Goal: Task Accomplishment & Management: Manage account settings

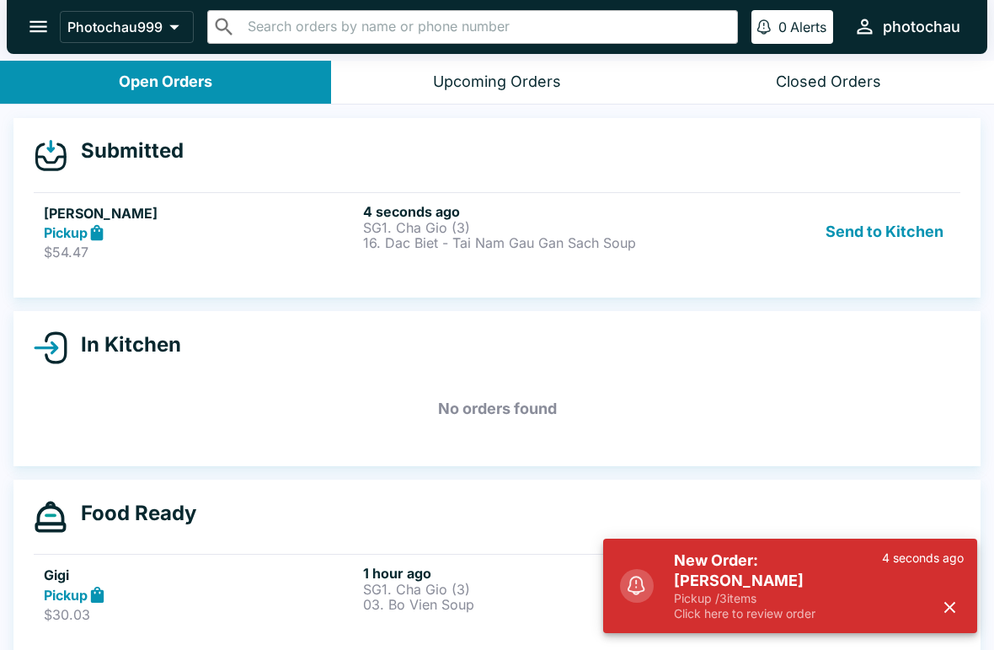
click at [120, 238] on div "Pickup" at bounding box center [200, 232] width 313 height 19
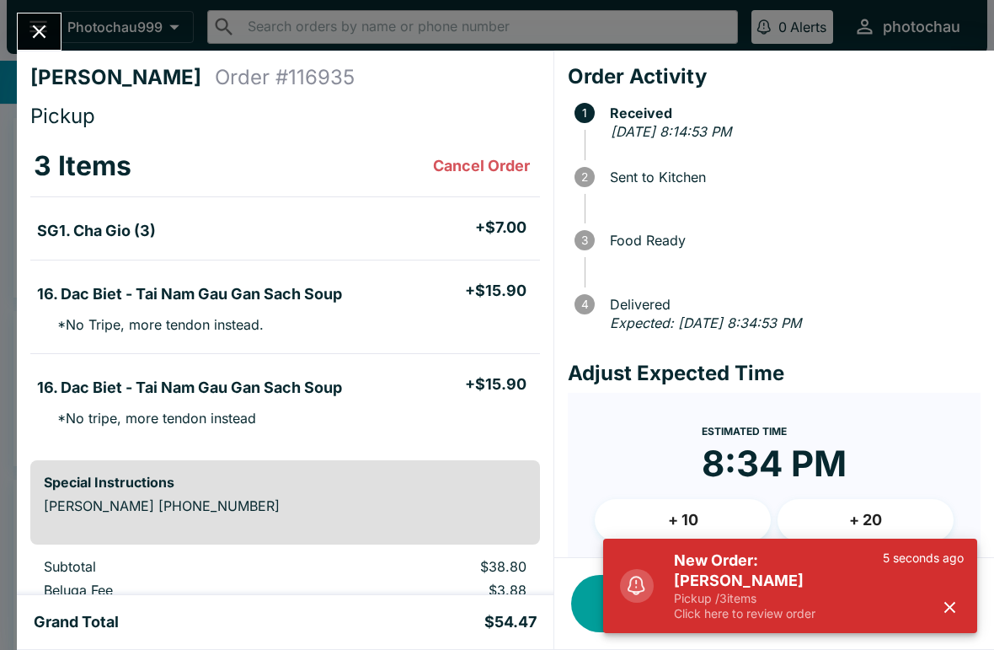
click at [951, 597] on button "button" at bounding box center [950, 607] width 28 height 28
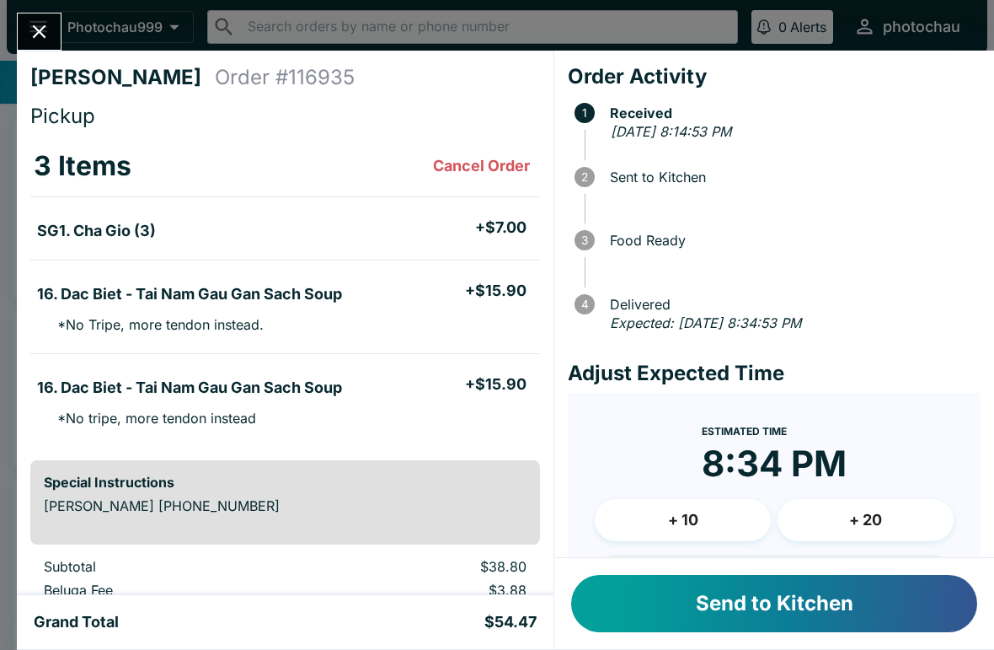
click at [794, 620] on button "Send to Kitchen" at bounding box center [774, 603] width 406 height 57
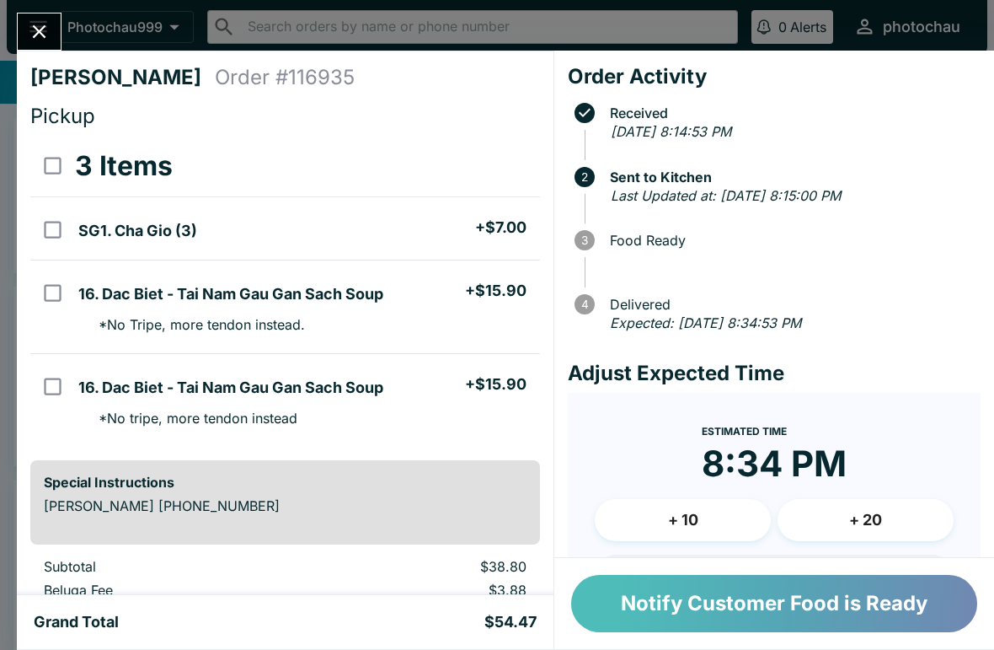
click at [618, 602] on button "Notify Customer Food is Ready" at bounding box center [774, 603] width 406 height 57
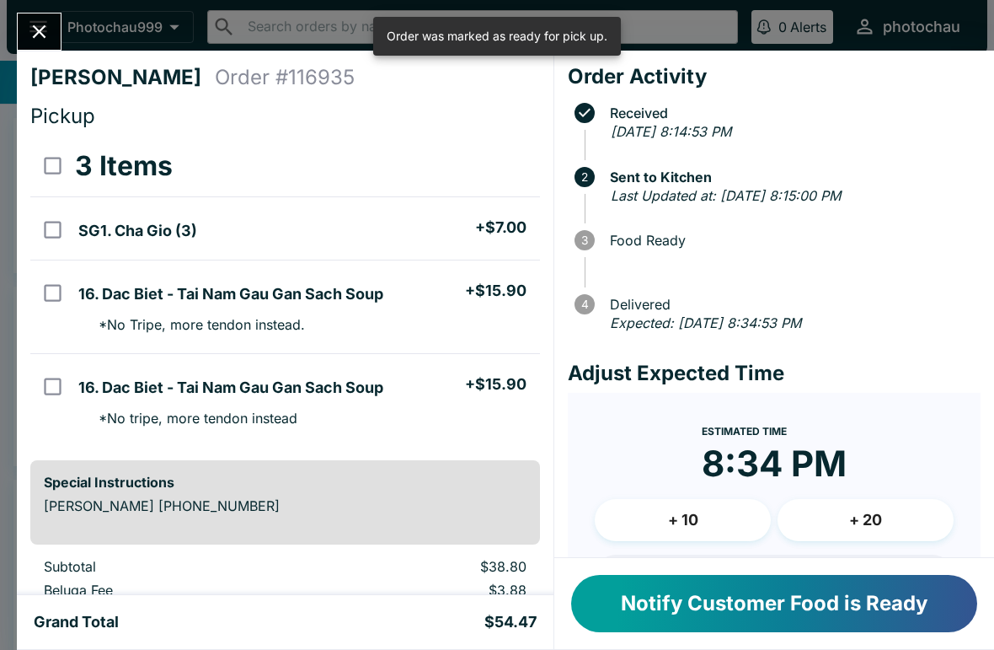
click at [39, 29] on icon "Close" at bounding box center [39, 31] width 23 height 23
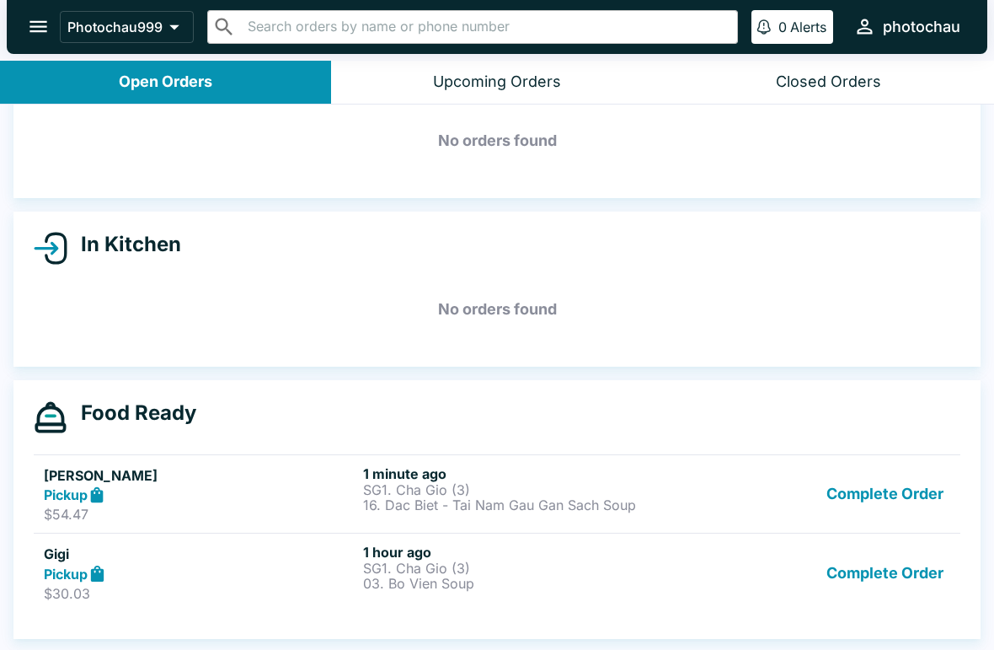
scroll to position [75, 0]
click at [198, 470] on h5 "[PERSON_NAME]" at bounding box center [200, 475] width 313 height 20
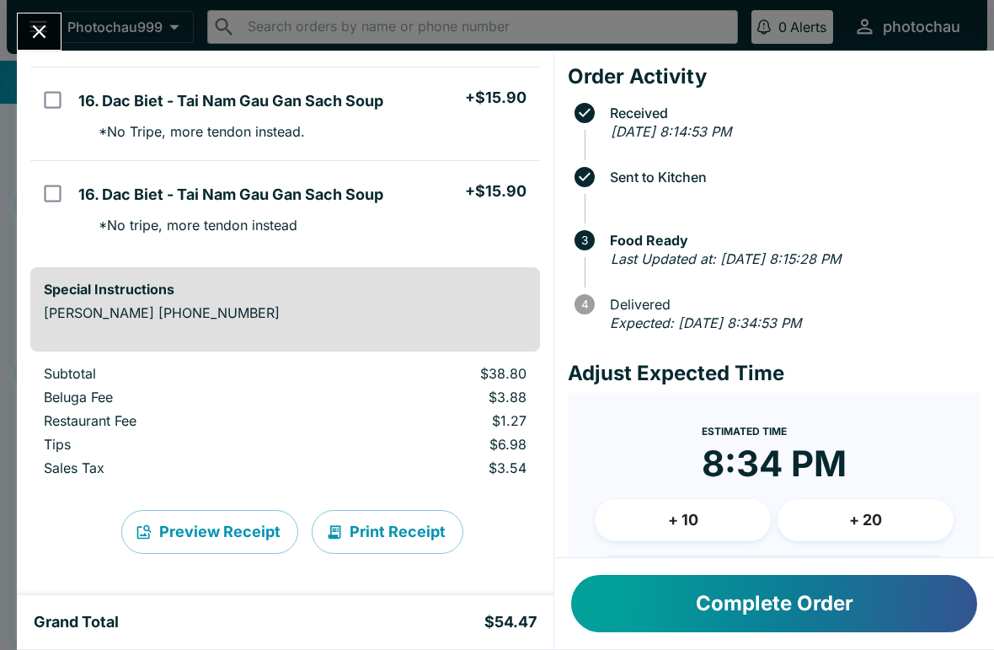
scroll to position [193, 0]
click at [399, 538] on button "Print Receipt" at bounding box center [388, 532] width 152 height 44
click at [400, 522] on button "Print Receipt" at bounding box center [388, 532] width 152 height 44
click at [24, 24] on button "Close" at bounding box center [39, 31] width 43 height 36
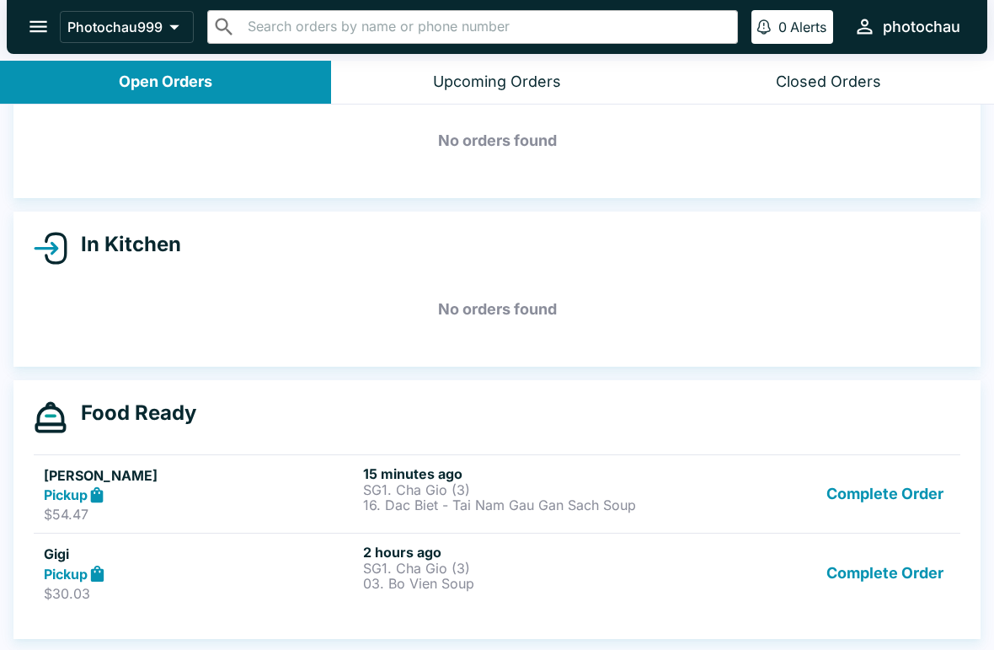
click at [487, 474] on h6 "15 minutes ago" at bounding box center [519, 473] width 313 height 17
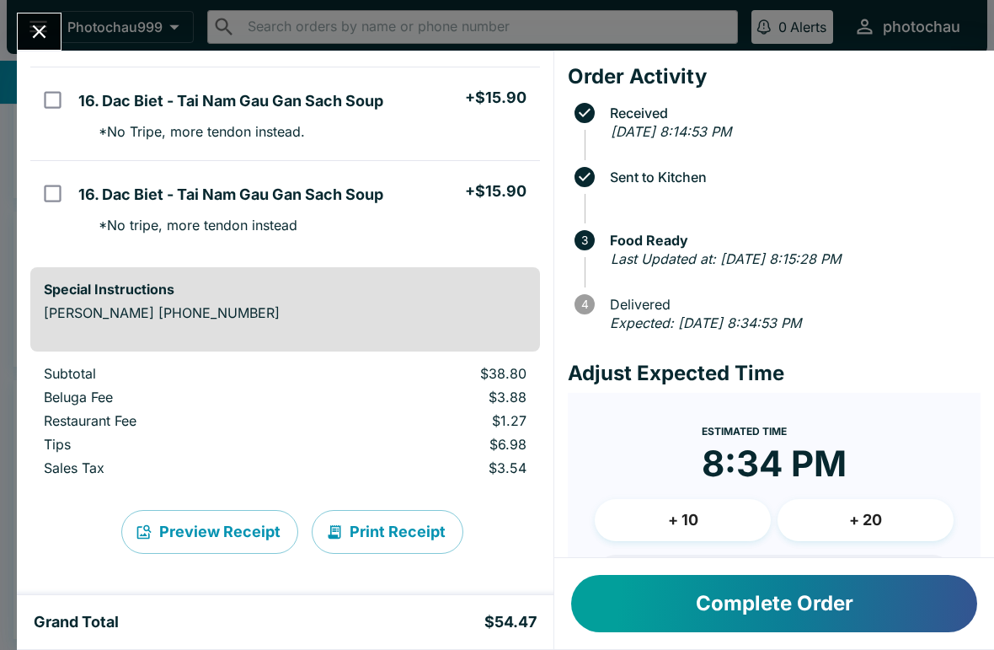
scroll to position [193, 0]
click at [373, 536] on button "Print Receipt" at bounding box center [388, 532] width 152 height 44
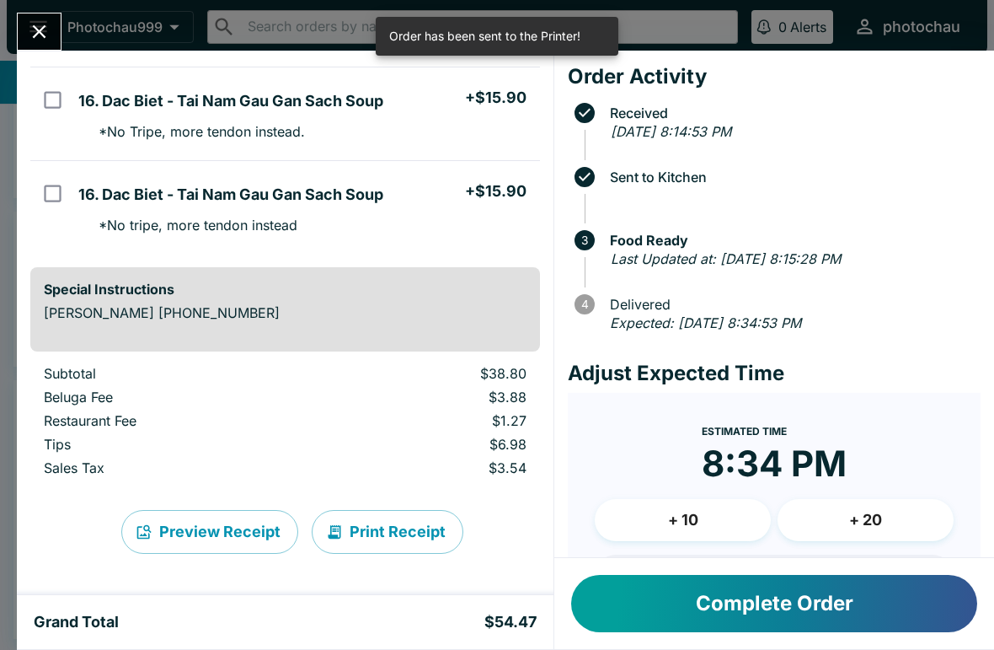
click at [394, 525] on button "Print Receipt" at bounding box center [388, 532] width 152 height 44
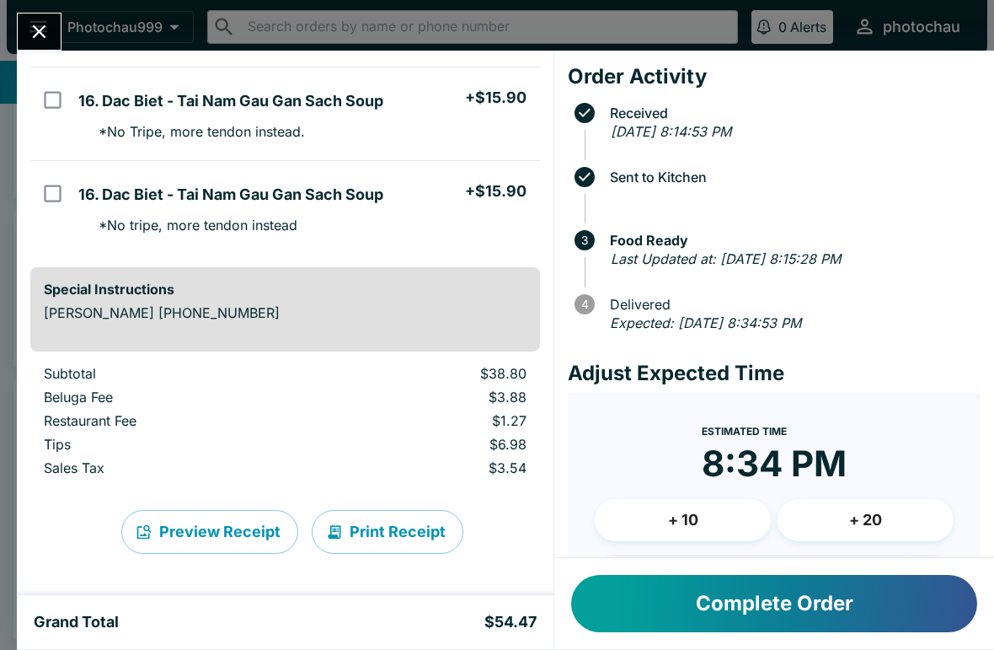
click at [51, 29] on button "Close" at bounding box center [39, 31] width 43 height 36
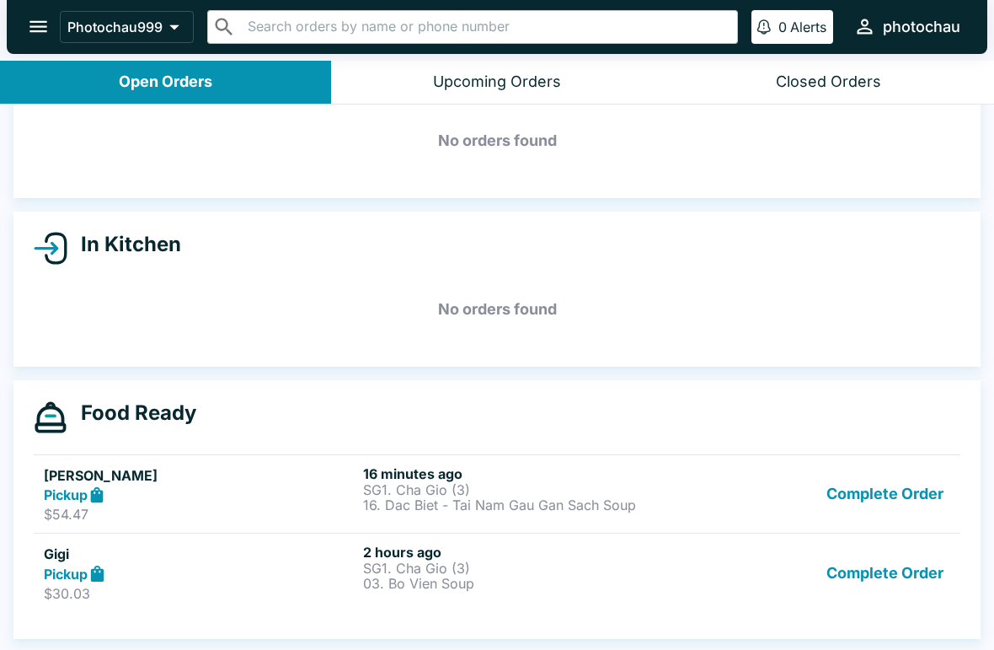
click at [50, 19] on icon "open drawer" at bounding box center [38, 26] width 23 height 23
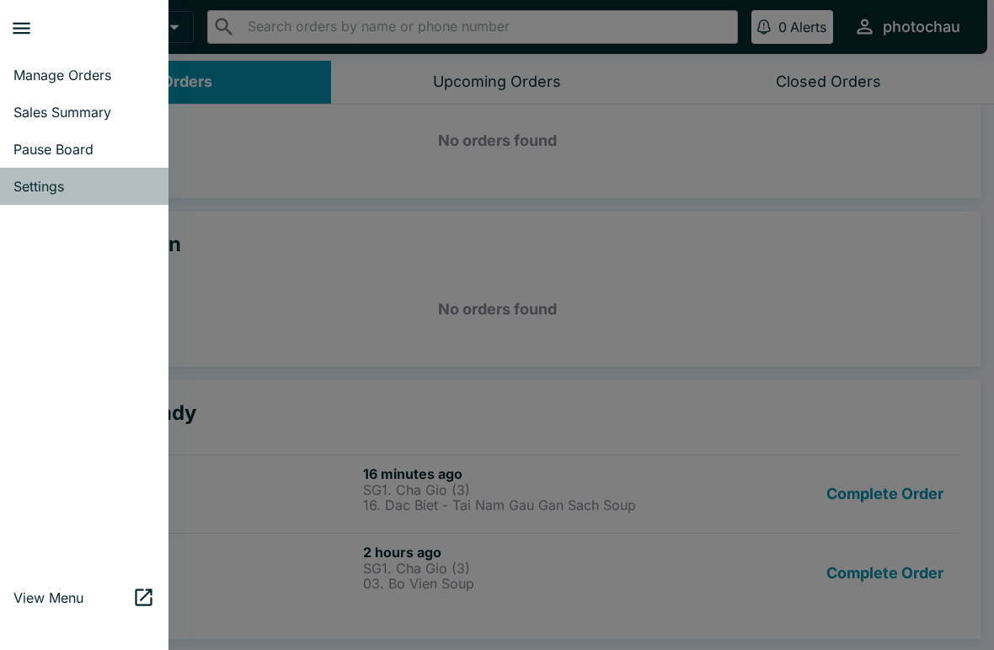
click at [56, 169] on link "Settings" at bounding box center [84, 186] width 169 height 37
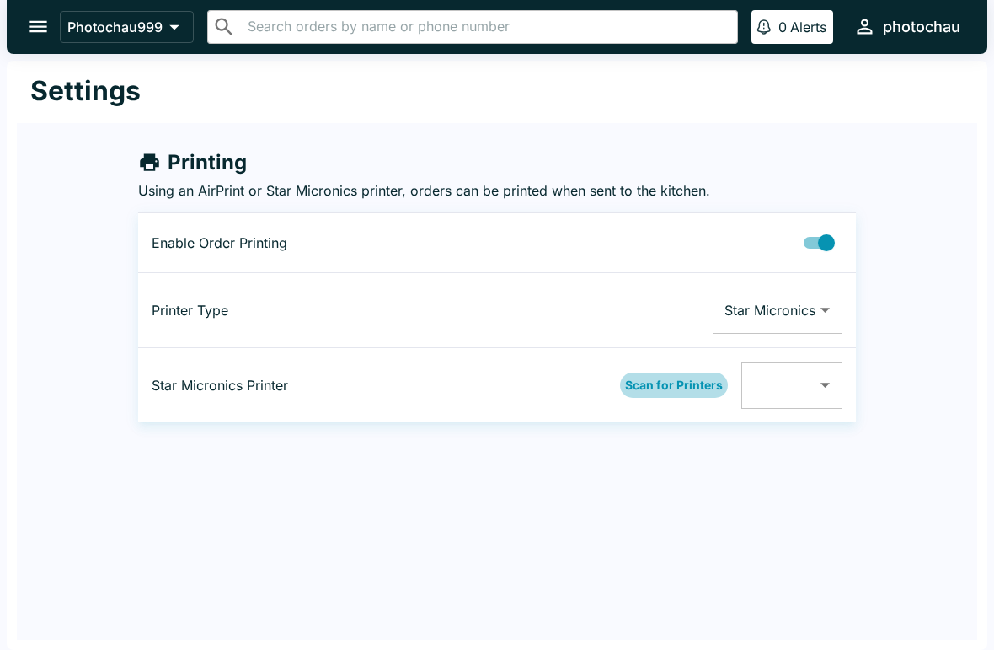
click at [664, 385] on button "Scan for Printers" at bounding box center [674, 384] width 108 height 25
click at [817, 367] on body "Photochau999 ​ ​ 0 Alerts photochau Settings Printing Using an AirPrint or Star…" at bounding box center [497, 325] width 994 height 650
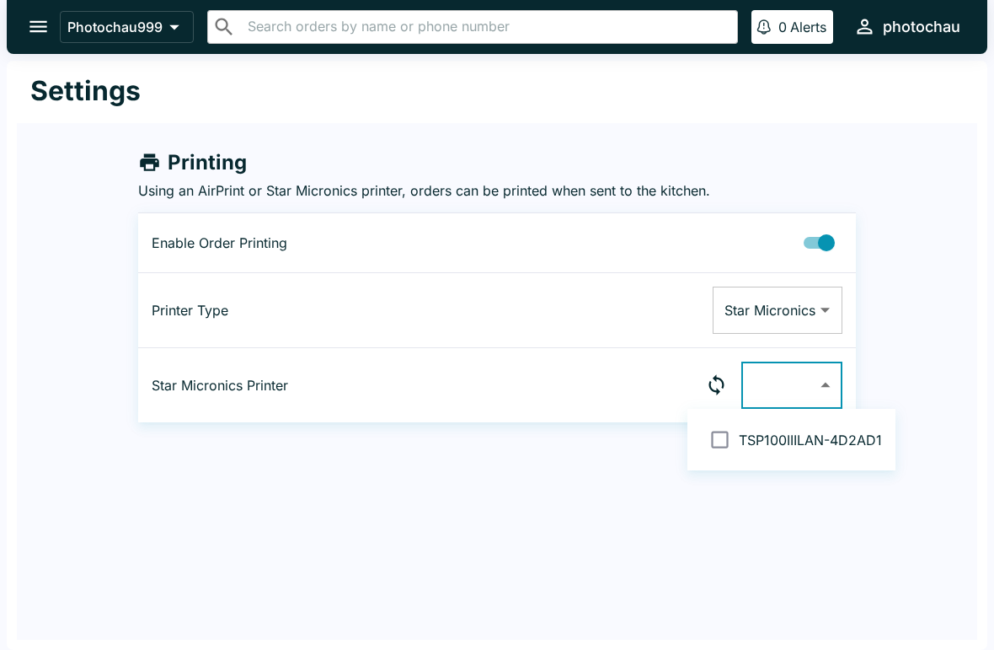
click at [778, 438] on span "TSP100IIILAN-4D2AD1" at bounding box center [810, 439] width 143 height 17
type input "0011624D2AD1"
checkbox input "true"
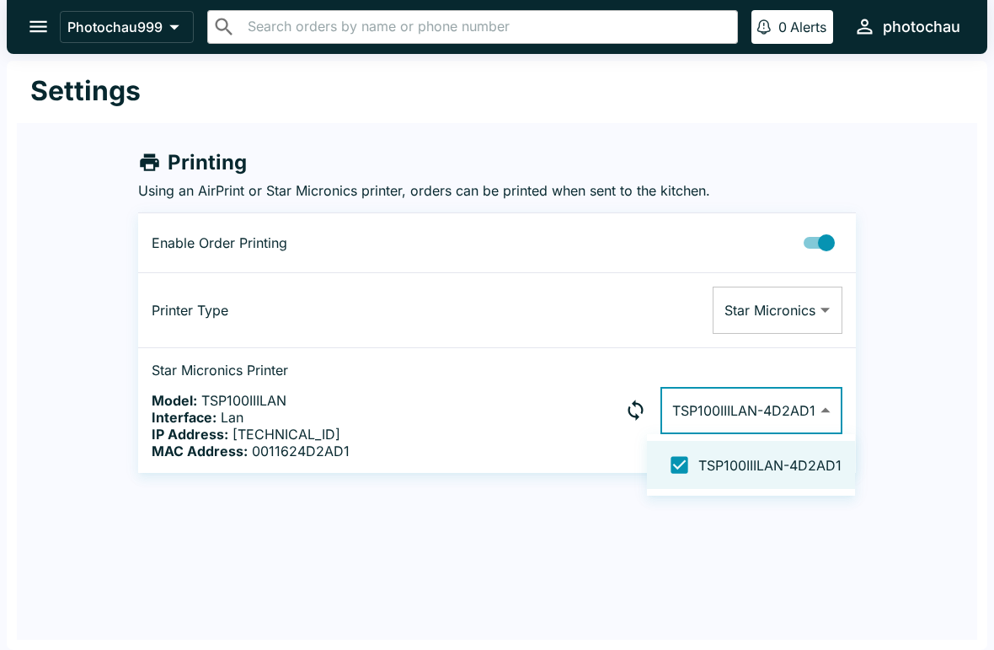
click at [47, 302] on div at bounding box center [497, 325] width 994 height 650
click at [34, 17] on icon "open drawer" at bounding box center [38, 26] width 23 height 23
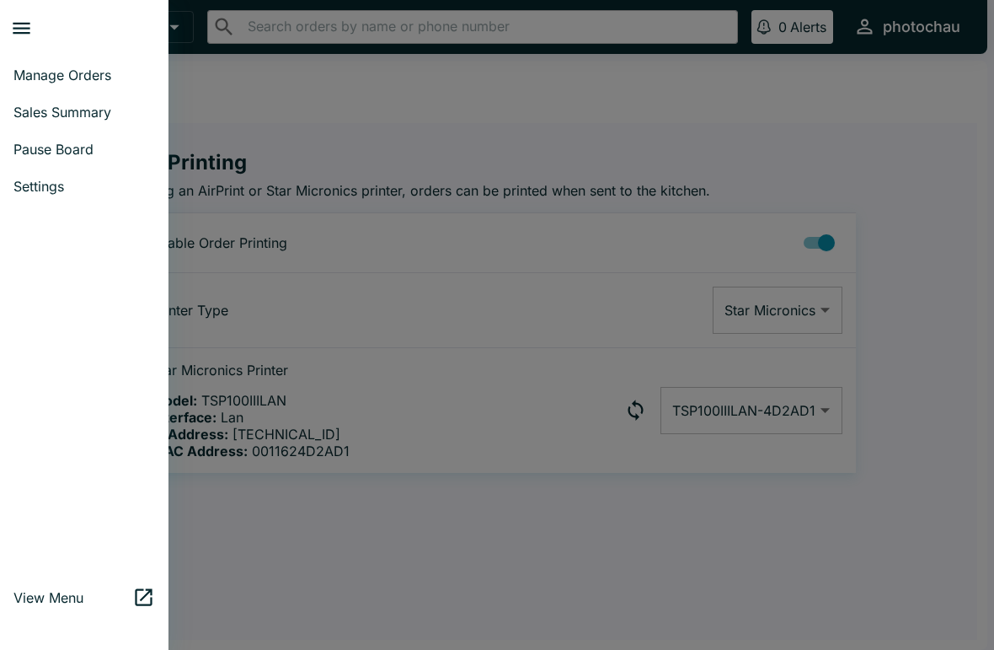
click at [67, 80] on span "Manage Orders" at bounding box center [84, 75] width 142 height 17
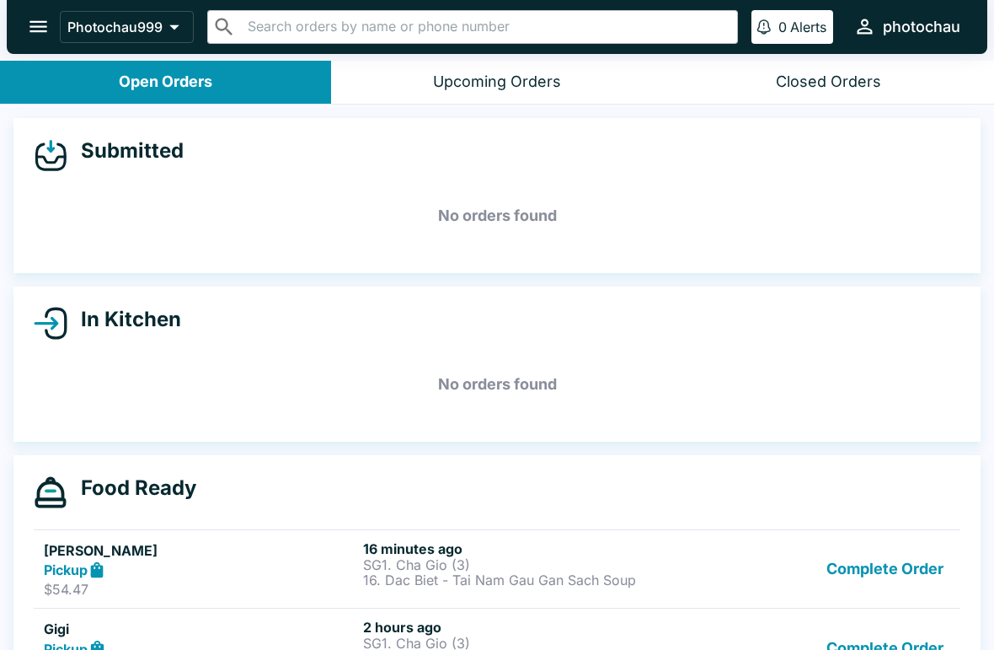
click at [870, 548] on button "Complete Order" at bounding box center [885, 569] width 131 height 58
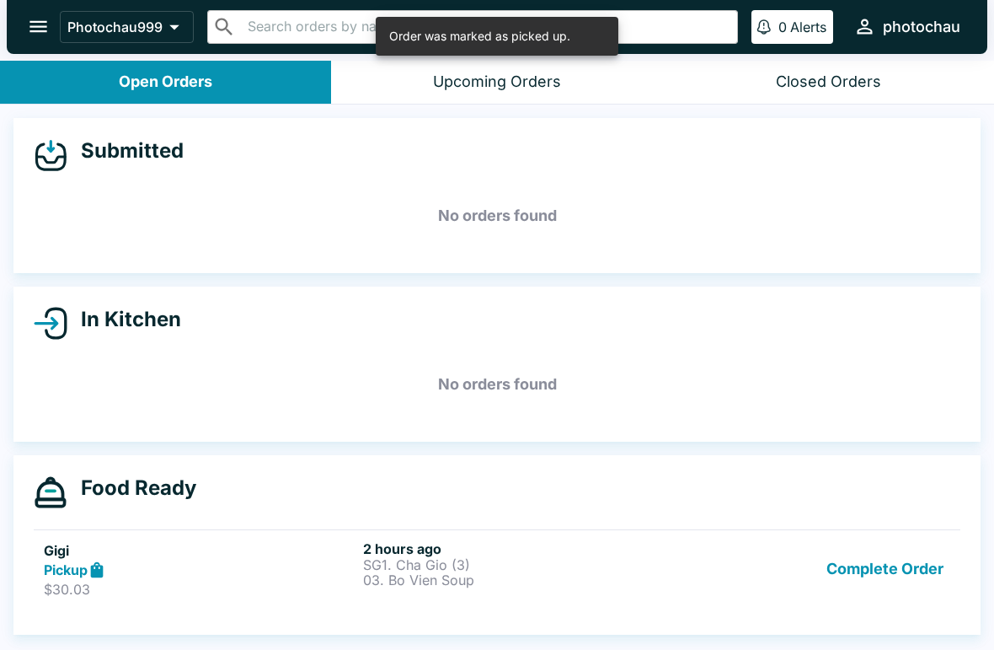
click at [431, 586] on p "03. Bo Vien Soup" at bounding box center [519, 579] width 313 height 15
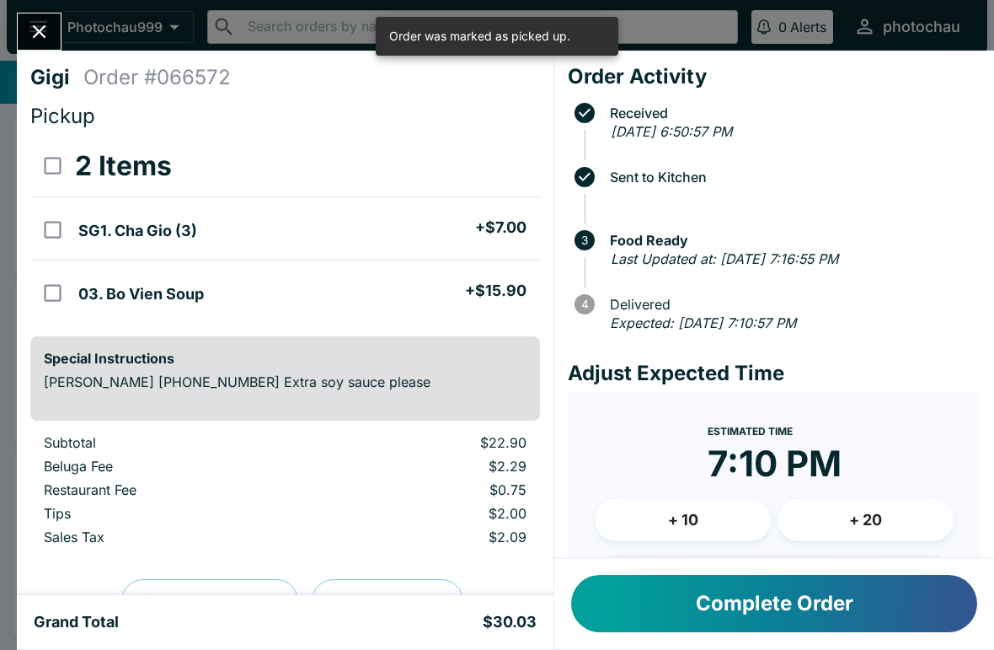
click at [691, 568] on div "Complete Order" at bounding box center [774, 603] width 440 height 91
click at [718, 608] on button "Complete Order" at bounding box center [774, 603] width 406 height 57
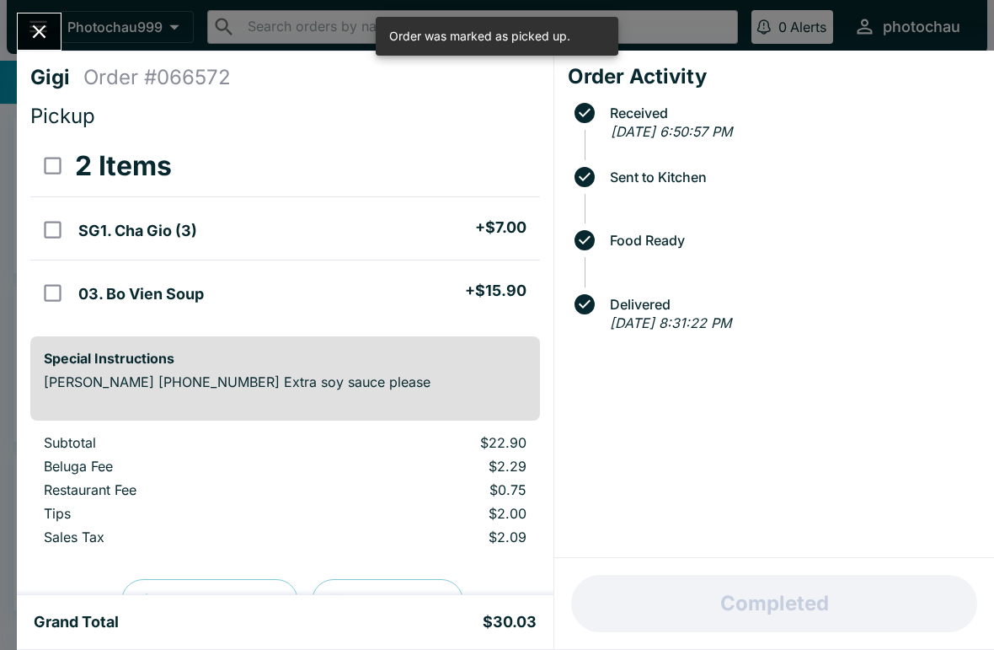
click at [48, 17] on button "Close" at bounding box center [39, 31] width 43 height 36
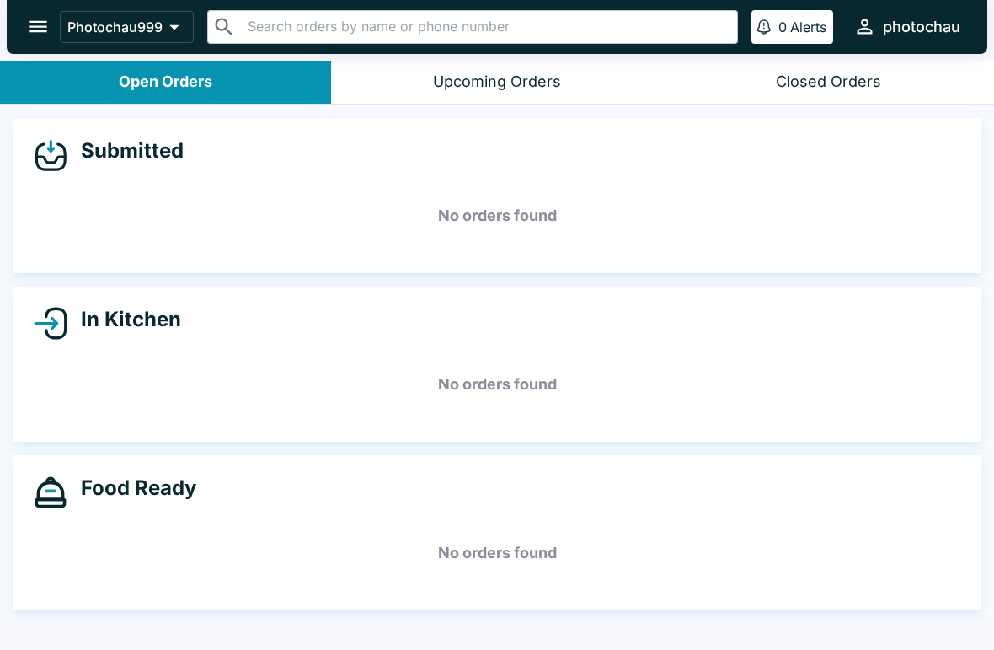
click at [824, 96] on button "Closed Orders" at bounding box center [828, 82] width 331 height 43
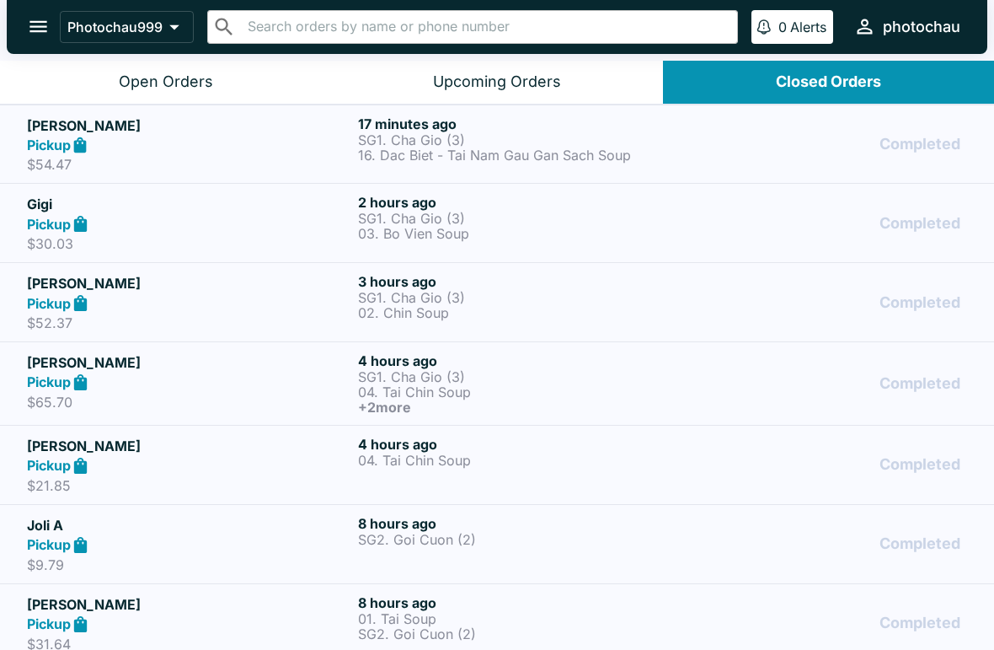
click at [474, 132] on p "SG1. Cha Gio (3)" at bounding box center [520, 139] width 324 height 15
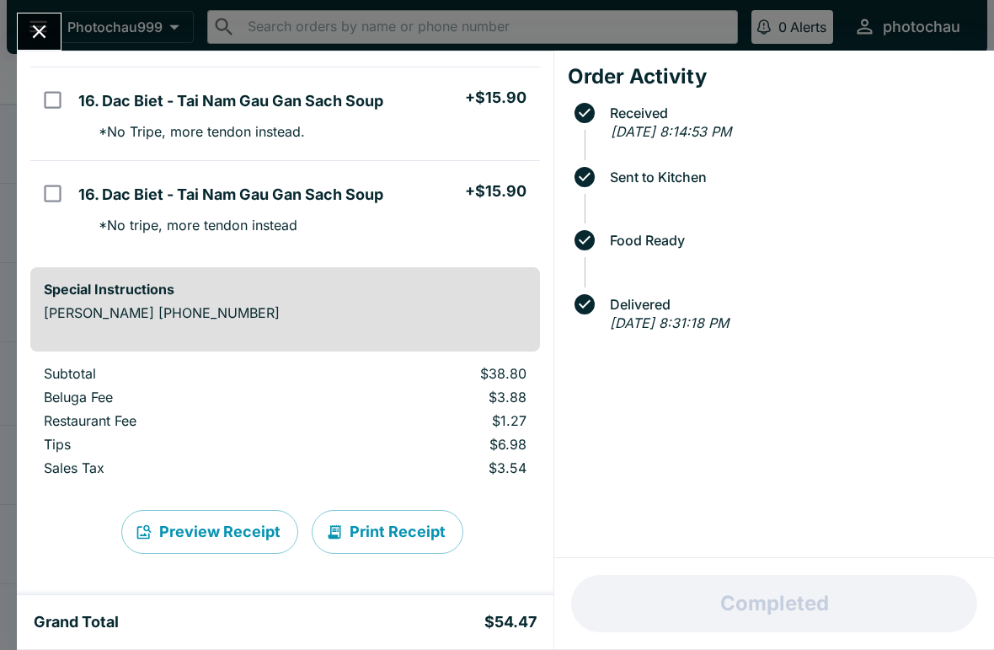
scroll to position [193, 0]
click at [374, 523] on button "Print Receipt" at bounding box center [388, 532] width 152 height 44
